Goal: Contribute content: Add original content to the website for others to see

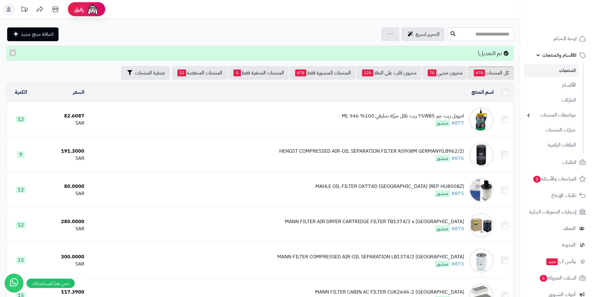
click at [433, 116] on div "امزويل زيت جير 75W85 زيت ناقل حركة تخليقي 100% 946 ML" at bounding box center [403, 115] width 122 height 7
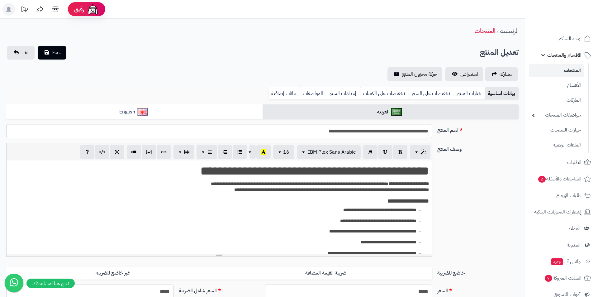
select select
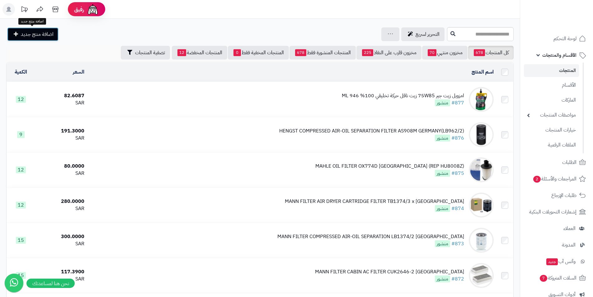
click at [40, 31] on span "اضافة منتج جديد" at bounding box center [37, 34] width 33 height 7
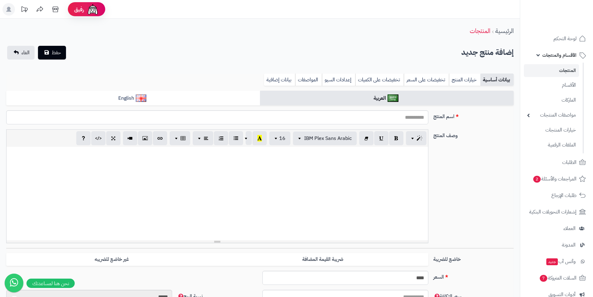
select select
